Goal: Transaction & Acquisition: Subscribe to service/newsletter

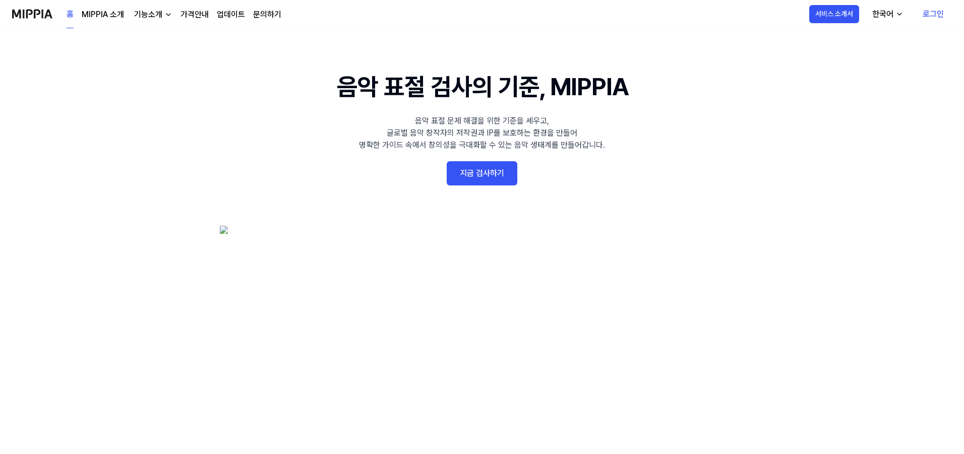
click at [495, 170] on link "지금 검사하기" at bounding box center [482, 173] width 71 height 24
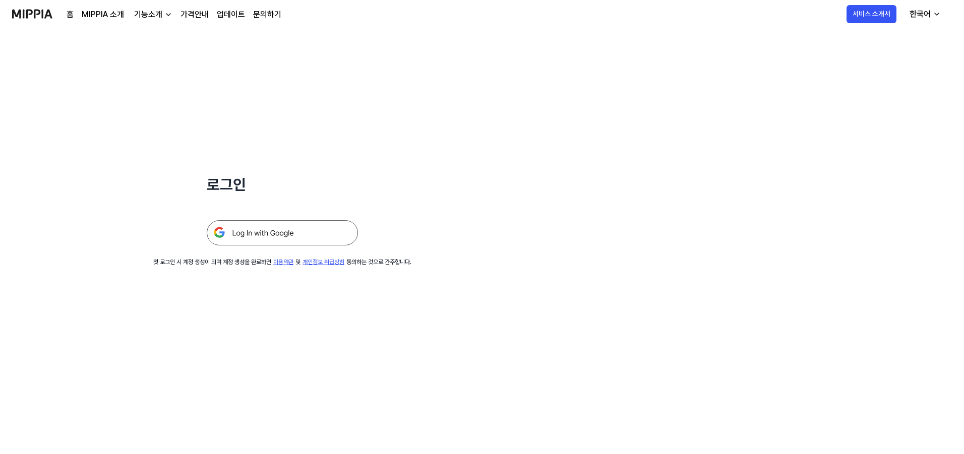
click at [268, 233] on img at bounding box center [282, 232] width 151 height 25
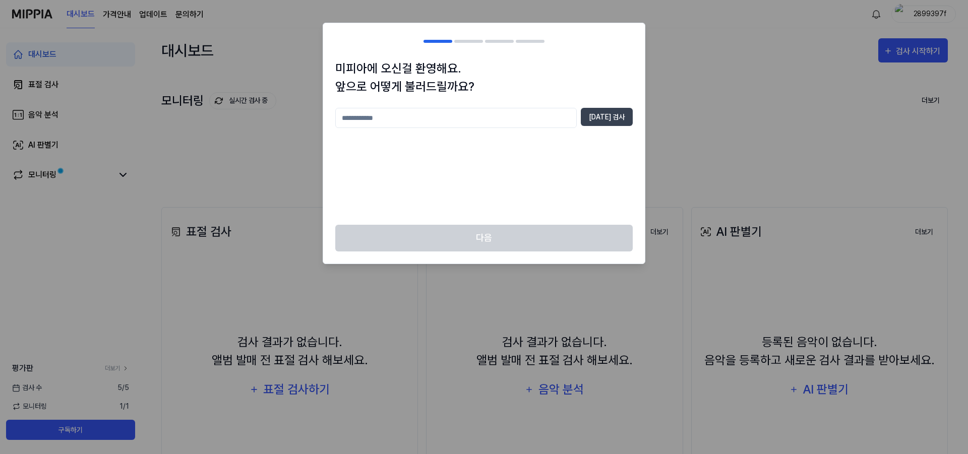
click at [432, 100] on div "미피아에 오신걸 환영해요. 앞으로 어떻게 불러드릴까요? [DATE] 검사" at bounding box center [484, 141] width 322 height 165
click at [436, 116] on input "text" at bounding box center [455, 118] width 241 height 20
type input "******"
click at [609, 120] on button "[DATE] 검사" at bounding box center [607, 117] width 52 height 18
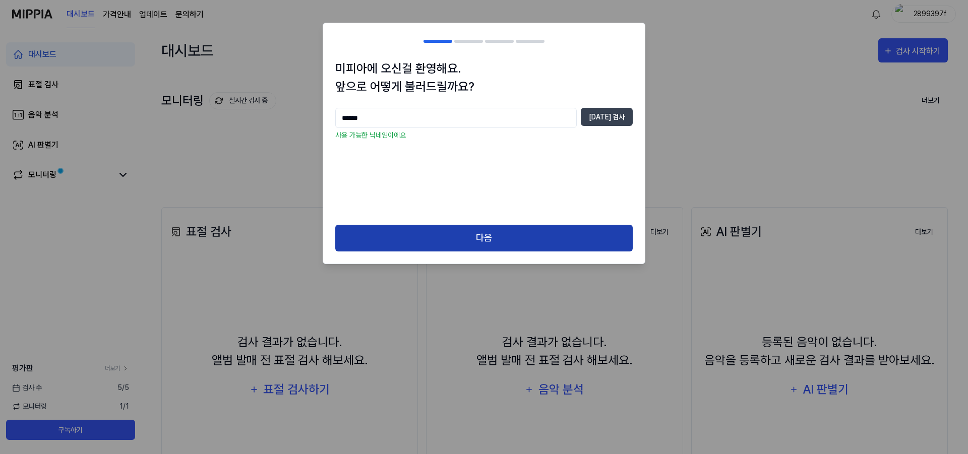
click at [526, 234] on button "다음" at bounding box center [483, 238] width 297 height 27
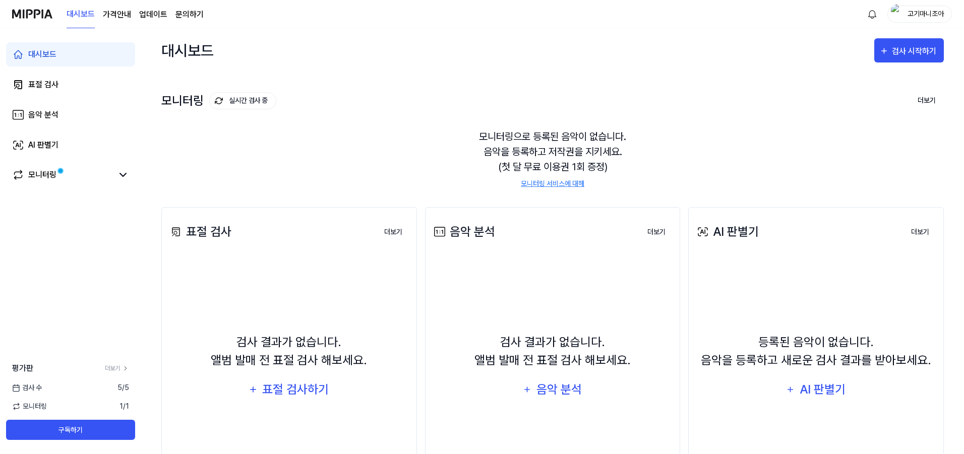
scroll to position [80, 0]
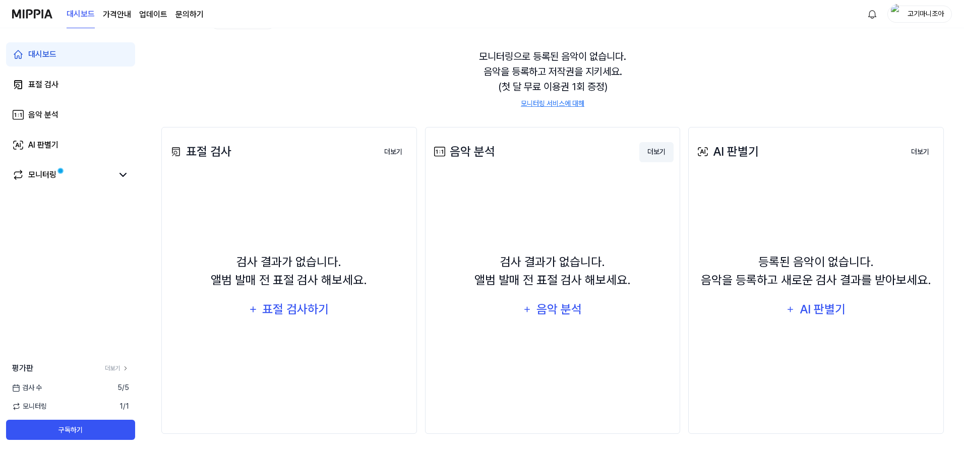
click at [651, 153] on button "더보기" at bounding box center [656, 152] width 34 height 20
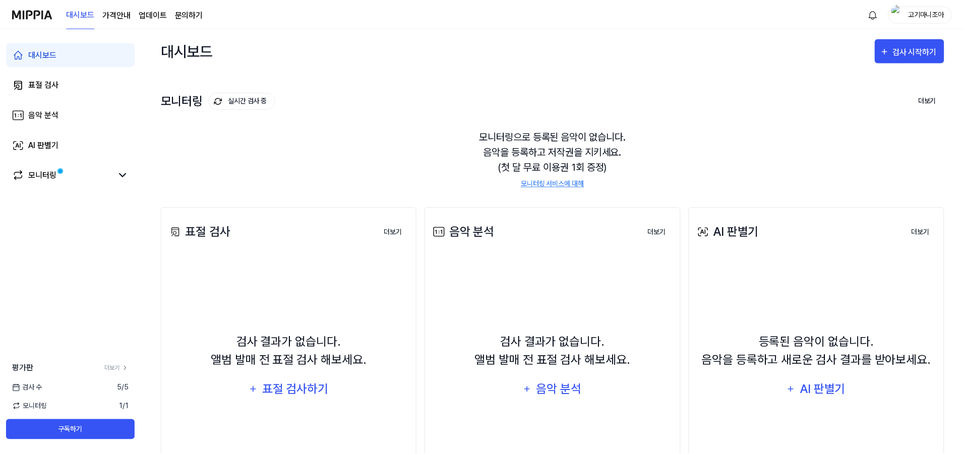
scroll to position [80, 0]
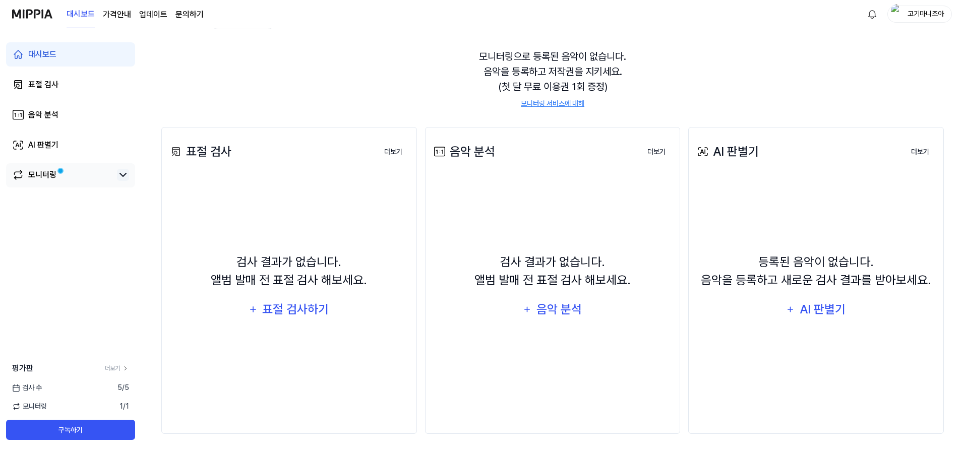
click at [119, 178] on icon at bounding box center [123, 175] width 12 height 12
click at [117, 365] on link "더보기" at bounding box center [117, 368] width 24 height 9
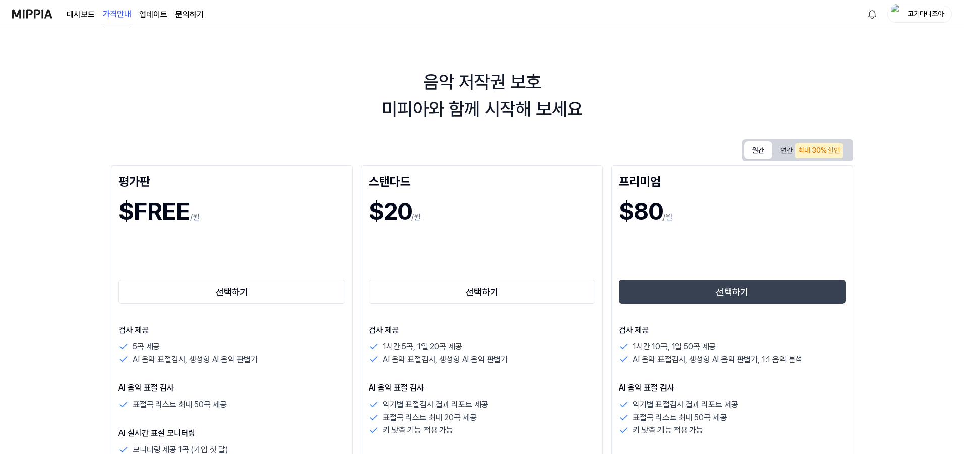
click at [761, 157] on button "월간" at bounding box center [758, 150] width 28 height 18
click at [784, 148] on button "연간 최대 30% 할인" at bounding box center [811, 150] width 79 height 18
click at [773, 146] on button "연간 최대 30% 할인" at bounding box center [811, 150] width 79 height 18
click at [763, 144] on button "월간" at bounding box center [758, 150] width 28 height 18
click at [780, 147] on button "연간 최대 30% 할인" at bounding box center [811, 150] width 79 height 21
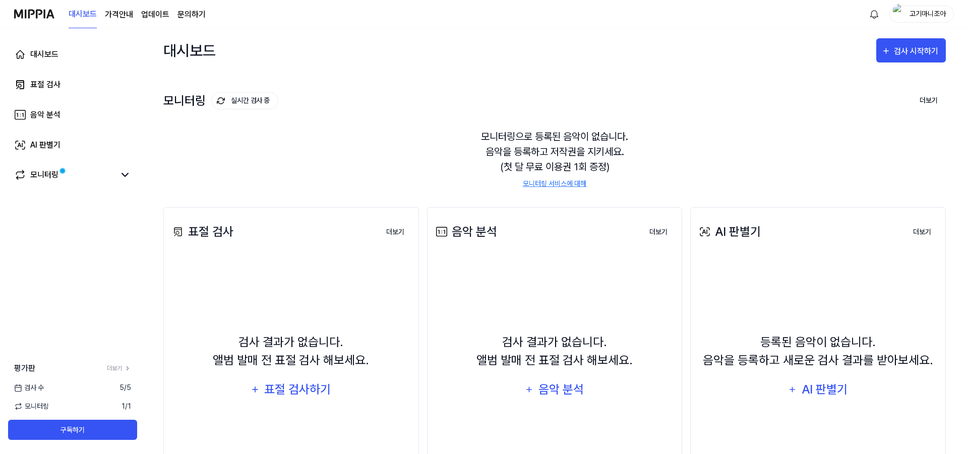
scroll to position [80, 0]
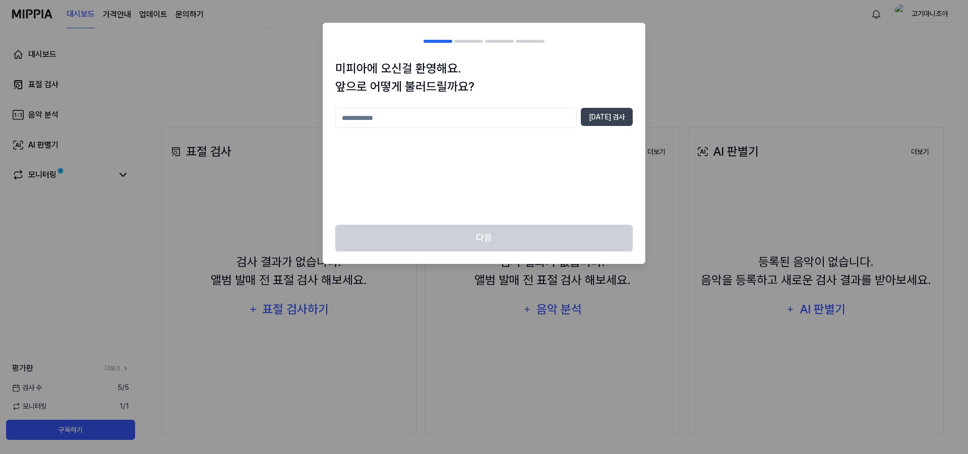
click at [439, 240] on div "다음" at bounding box center [484, 244] width 322 height 39
